Goal: Task Accomplishment & Management: Use online tool/utility

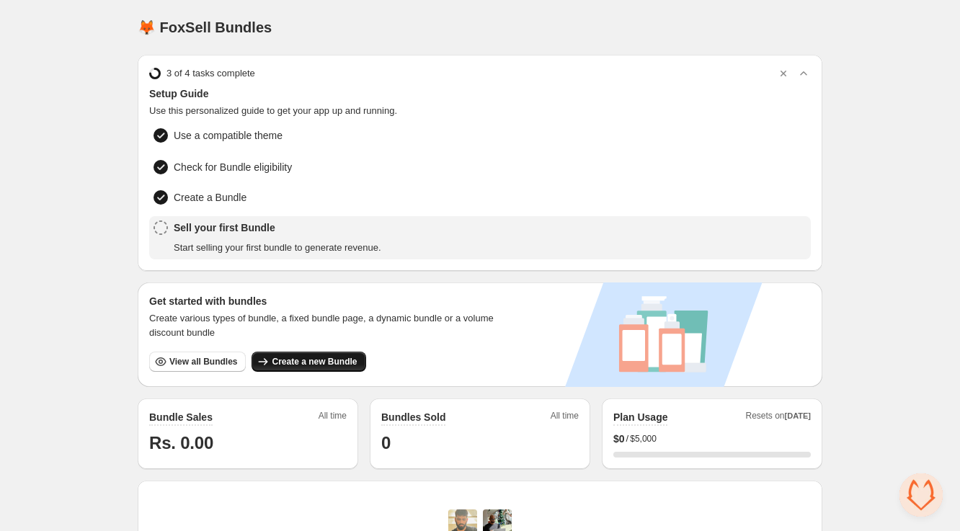
click at [339, 356] on span "Create a new Bundle" at bounding box center [314, 362] width 85 height 12
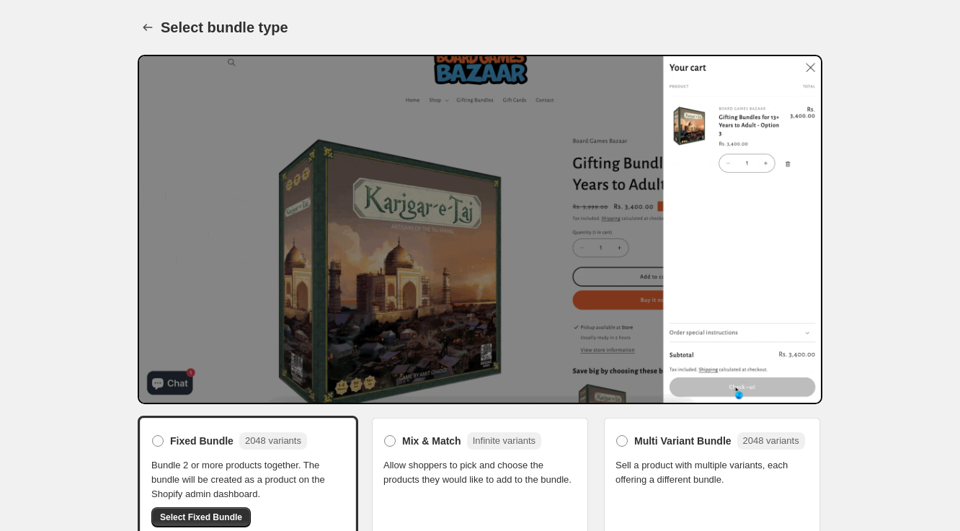
click at [631, 458] on span "Sell a product with multiple variants, each offering a different bundle." at bounding box center [711, 472] width 193 height 29
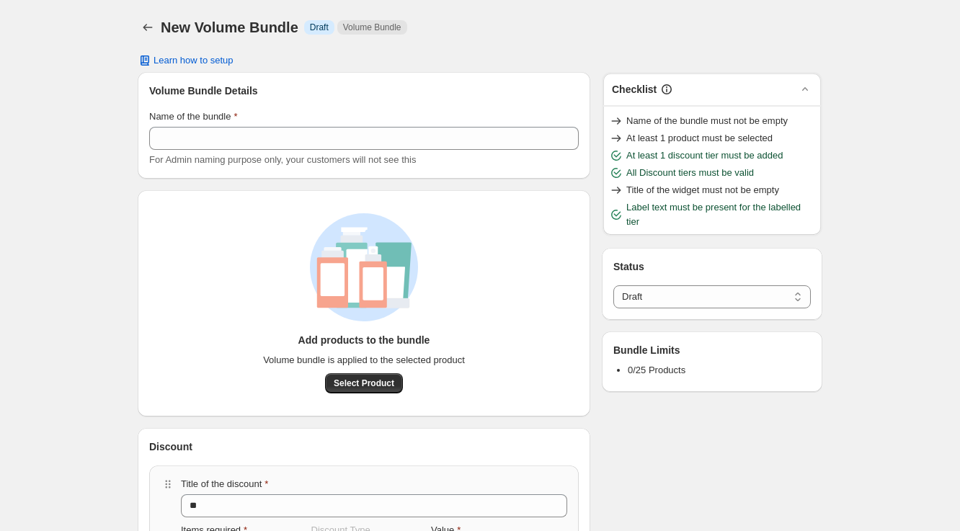
select select "*****"
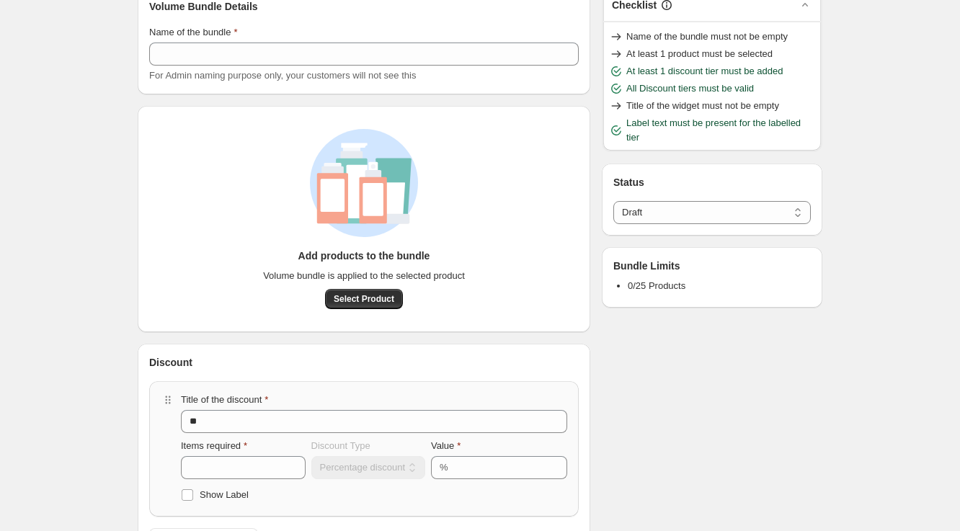
scroll to position [124, 0]
